Goal: Information Seeking & Learning: Find specific fact

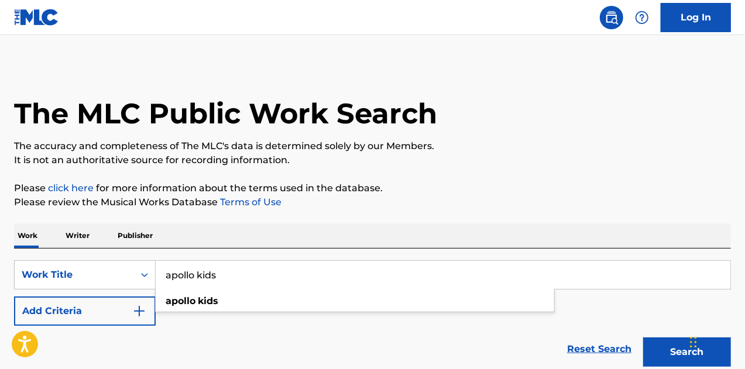
type input "apollo kids"
click at [643, 338] on button "Search" at bounding box center [687, 352] width 88 height 29
drag, startPoint x: 399, startPoint y: 285, endPoint x: 355, endPoint y: 304, distance: 47.7
click at [355, 304] on div "SearchWithCriteria0400b366-3cd7-48c3-be4d-7ccaae3e9f17 Work Title apollo kids A…" at bounding box center [372, 293] width 717 height 66
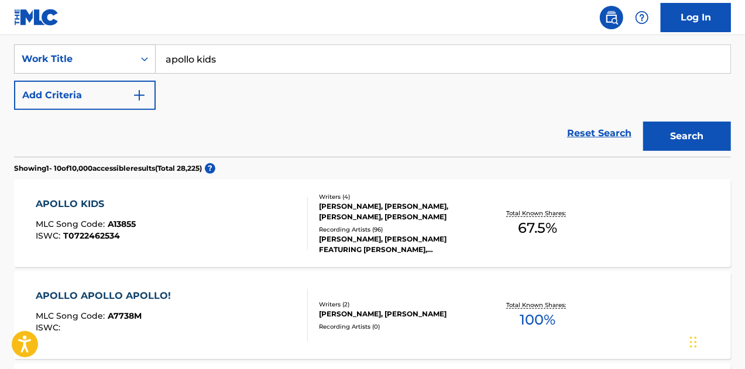
scroll to position [293, 0]
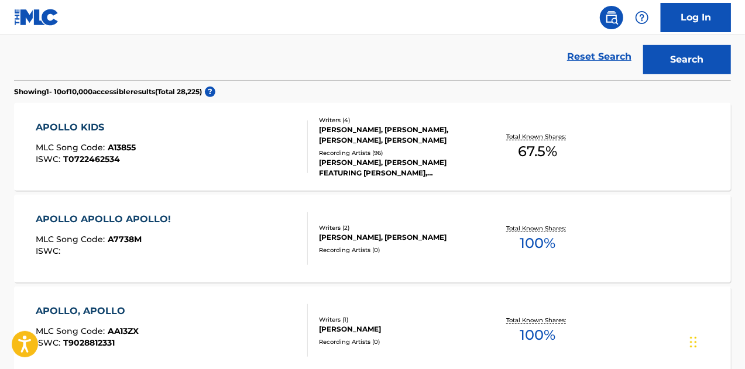
click at [236, 163] on div "APOLLO KIDS MLC Song Code : A13855 ISWC : T0722462534" at bounding box center [172, 147] width 273 height 53
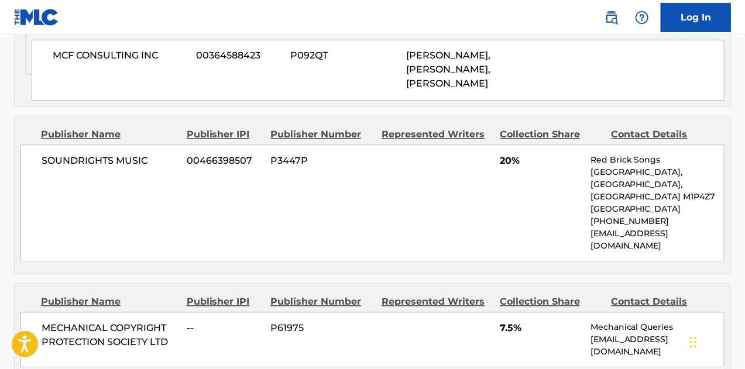
scroll to position [1054, 0]
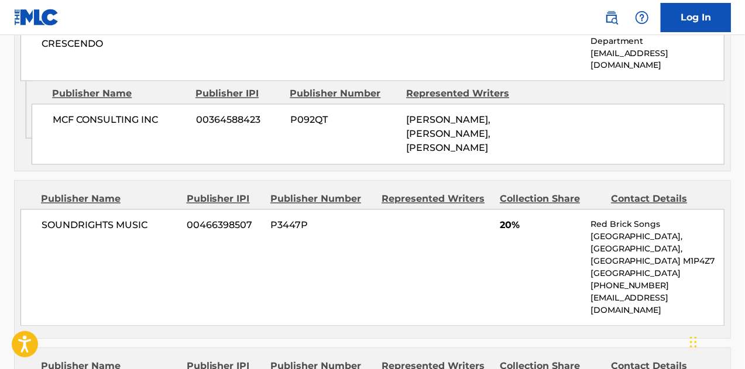
click at [512, 210] on div "SOUNDRIGHTS MUSIC 00466398507 P3447P 20% Red Brick Songs [STREET_ADDRESS] [PHON…" at bounding box center [372, 268] width 704 height 117
click at [515, 210] on div "SOUNDRIGHTS MUSIC 00466398507 P3447P 20% Red Brick Songs [STREET_ADDRESS] [PHON…" at bounding box center [372, 268] width 704 height 117
click at [514, 219] on span "20%" at bounding box center [541, 226] width 82 height 14
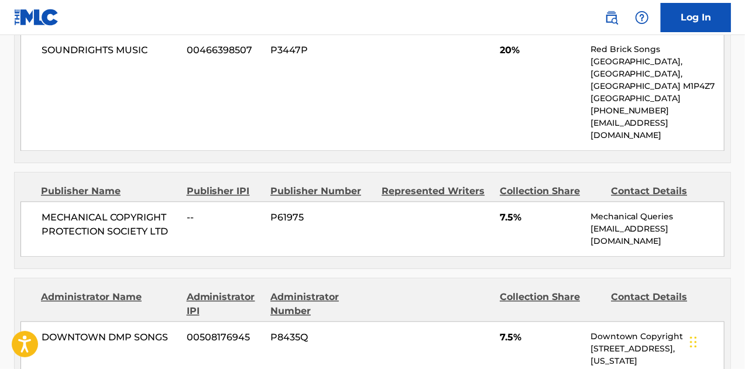
scroll to position [1288, 0]
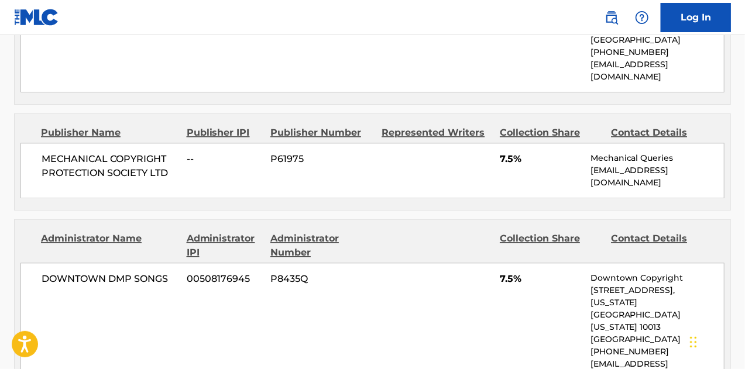
click at [492, 263] on div "DOWNTOWN DMP SONGS 00508176945 P8435Q 7.5% Downtown Copyright [STREET_ADDRESS][…" at bounding box center [372, 327] width 704 height 129
click at [440, 263] on div "DOWNTOWN DMP SONGS 00508176945 P8435Q 7.5% Downtown Copyright [STREET_ADDRESS][…" at bounding box center [372, 327] width 704 height 129
click at [437, 263] on div "DOWNTOWN DMP SONGS 00508176945 P8435Q 7.5% Downtown Copyright [STREET_ADDRESS][…" at bounding box center [372, 327] width 704 height 129
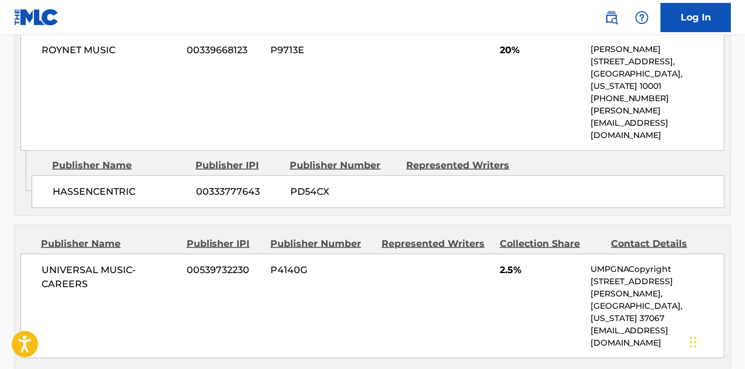
scroll to position [410, 0]
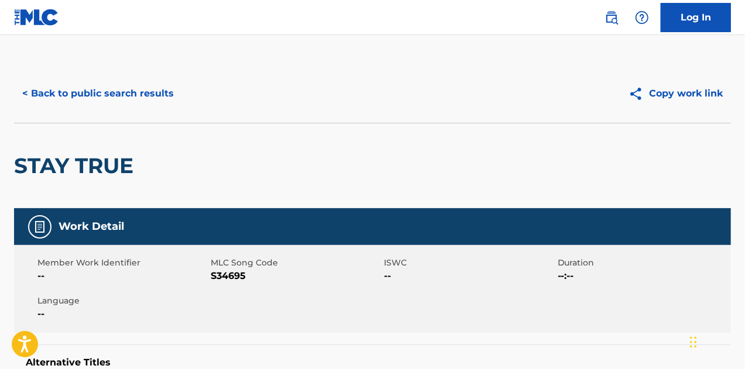
drag, startPoint x: 87, startPoint y: 74, endPoint x: 91, endPoint y: 83, distance: 9.7
click at [90, 80] on div "< Back to public search results Copy work link" at bounding box center [372, 93] width 717 height 59
click at [92, 88] on button "< Back to public search results" at bounding box center [98, 93] width 168 height 29
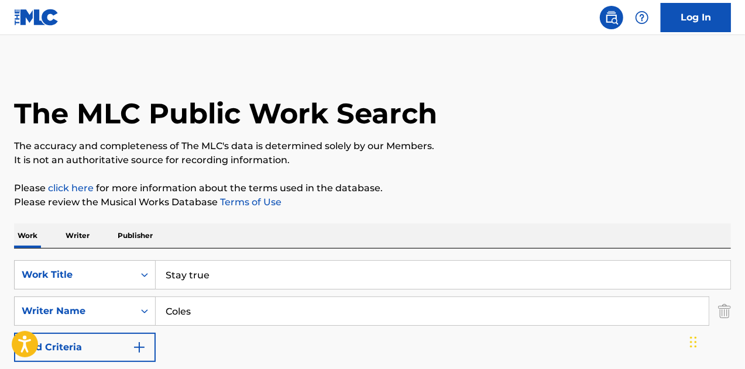
click at [247, 270] on input "Stay true" at bounding box center [443, 275] width 575 height 28
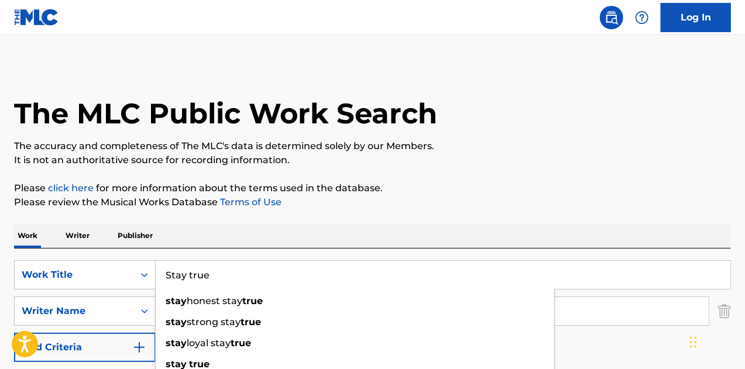
click at [247, 270] on input "Stay true" at bounding box center [443, 275] width 575 height 28
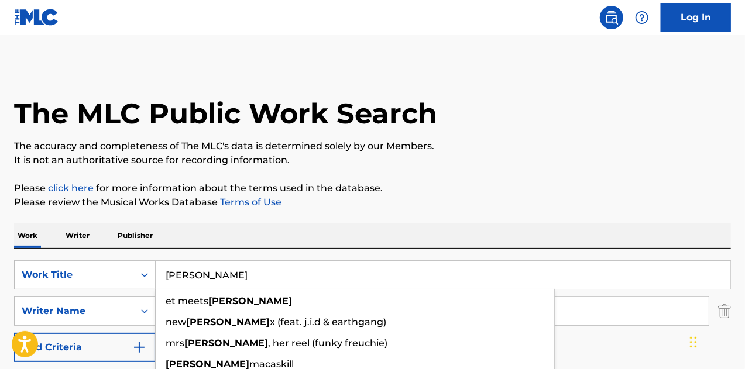
type input "Malcolm"
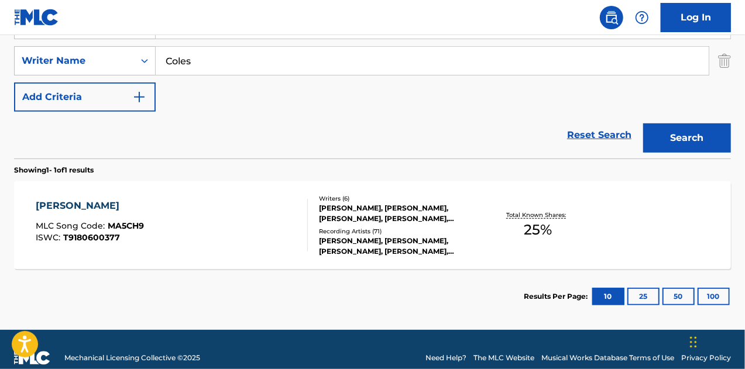
scroll to position [267, 0]
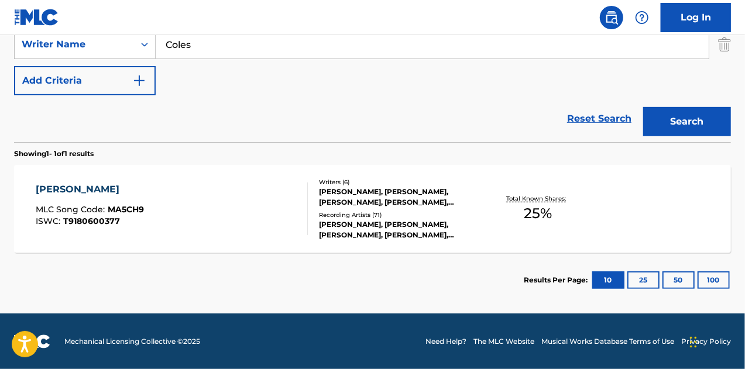
click at [275, 186] on div "MALCOLM MLC Song Code : MA5CH9 ISWC : T9180600377" at bounding box center [172, 209] width 273 height 53
